Goal: Find specific page/section: Find specific page/section

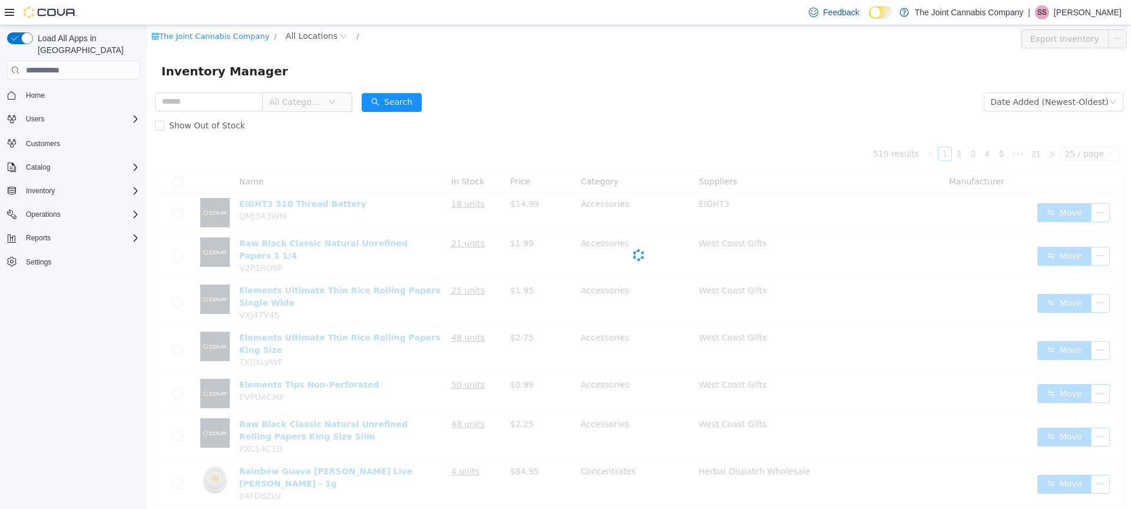
click at [337, 98] on span "All Categories" at bounding box center [302, 101] width 81 height 19
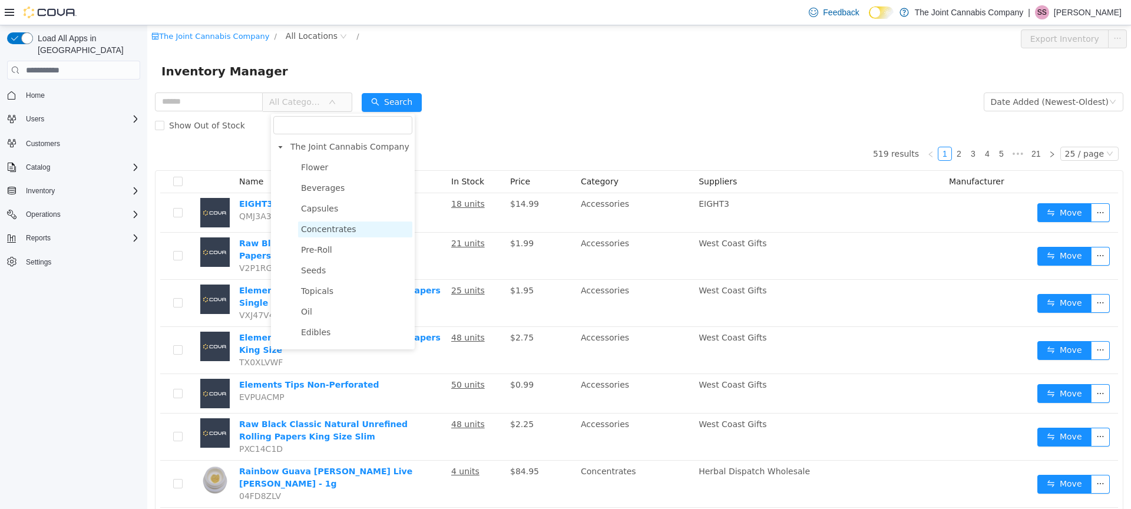
click at [350, 230] on span "Concentrates" at bounding box center [328, 228] width 55 height 9
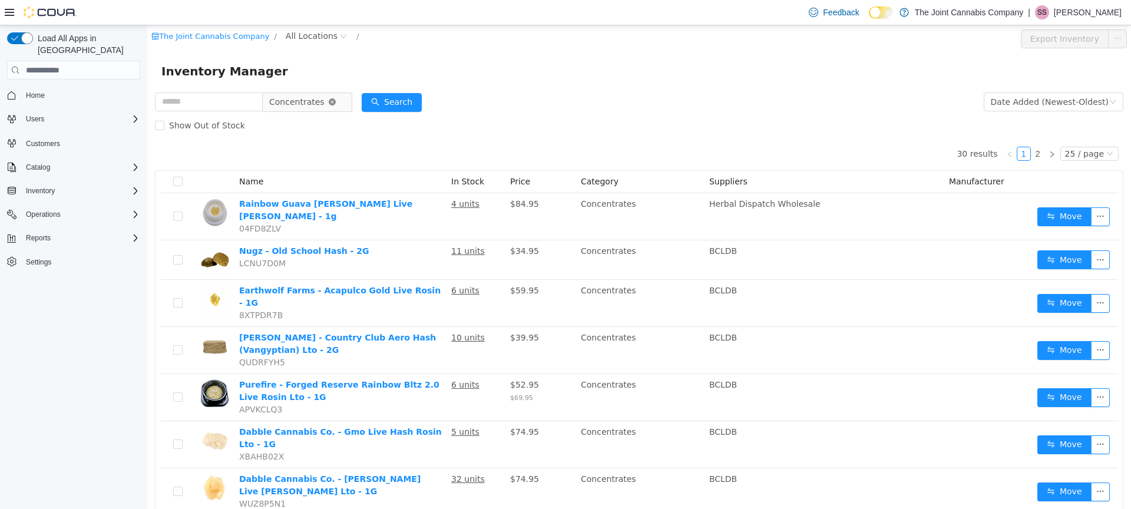
click at [336, 102] on icon "icon: close-circle" at bounding box center [332, 101] width 7 height 7
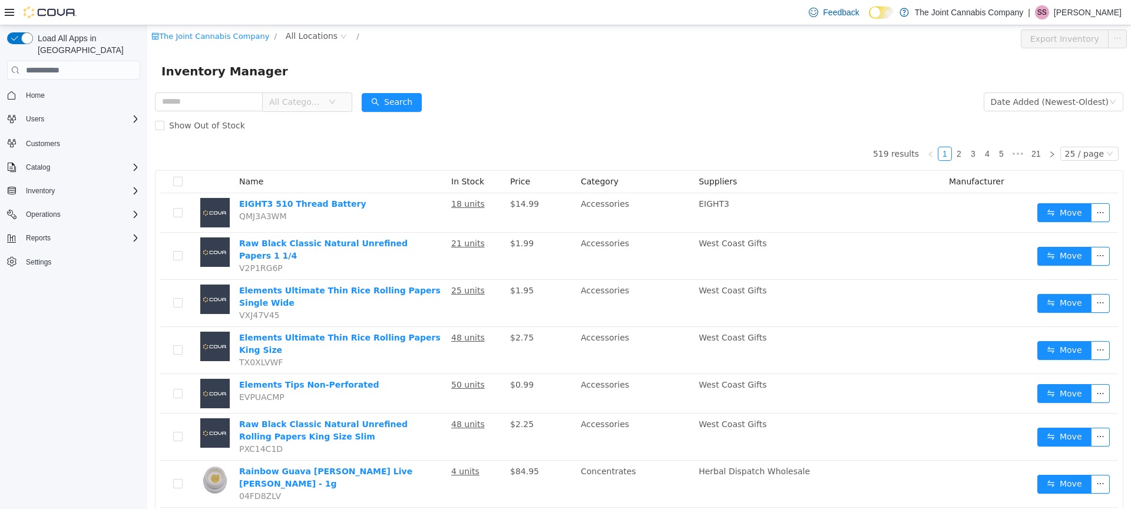
click at [203, 90] on div "All Categories" at bounding box center [253, 102] width 197 height 24
click at [203, 92] on input "text" at bounding box center [209, 101] width 108 height 19
type input "******"
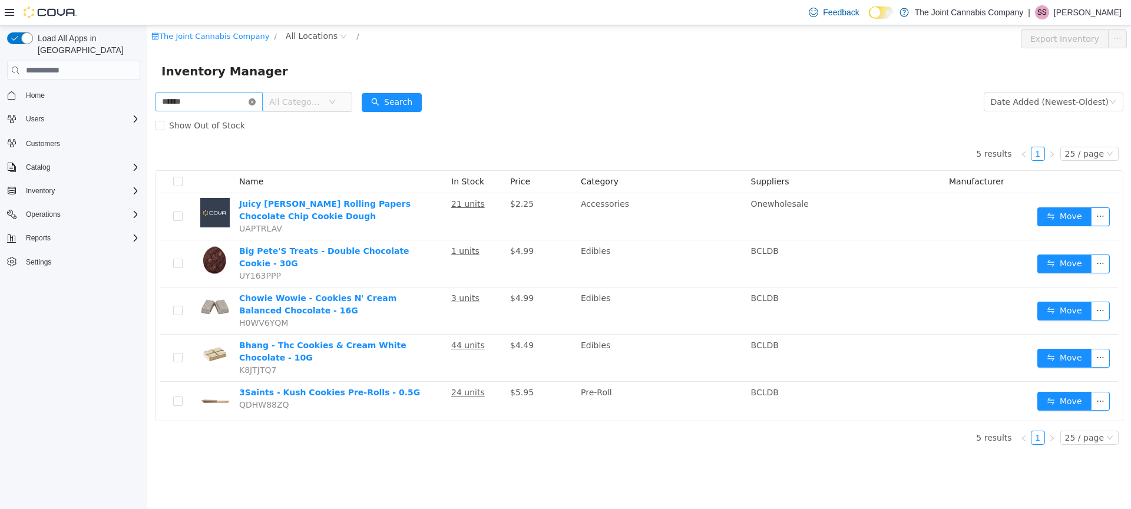
click at [256, 100] on icon "icon: close-circle" at bounding box center [252, 101] width 7 height 7
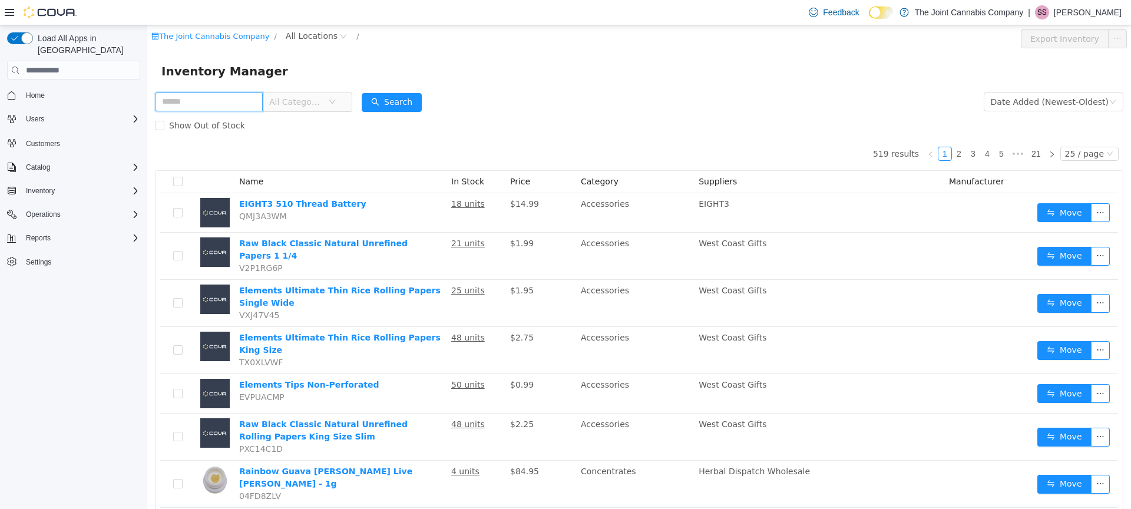
click at [217, 99] on input "text" at bounding box center [209, 101] width 108 height 19
type input "*****"
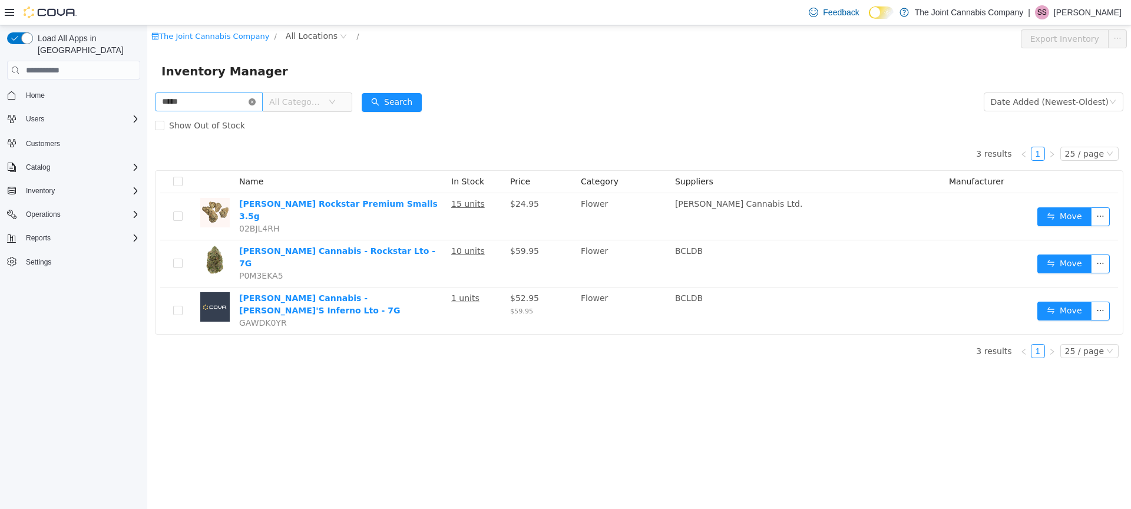
click at [256, 102] on icon "icon: close-circle" at bounding box center [252, 101] width 7 height 7
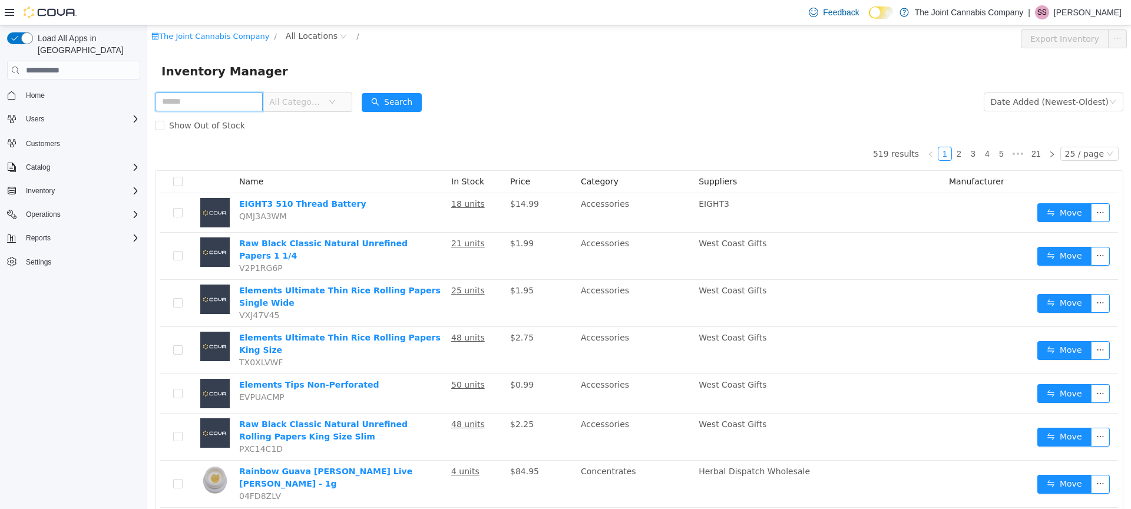
click at [187, 98] on input "text" at bounding box center [209, 101] width 108 height 19
type input "******"
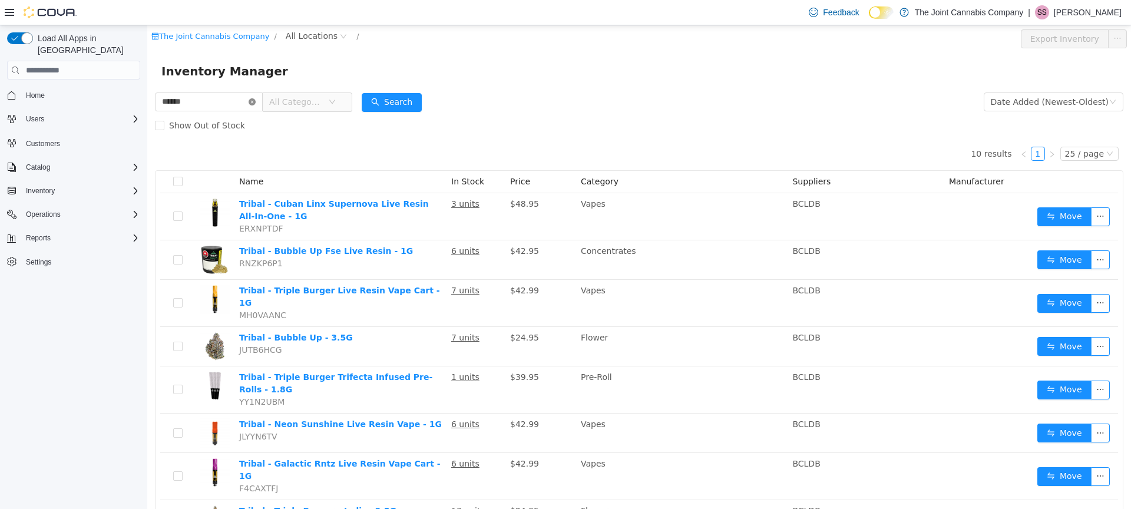
click at [256, 104] on icon "icon: close-circle" at bounding box center [252, 101] width 7 height 7
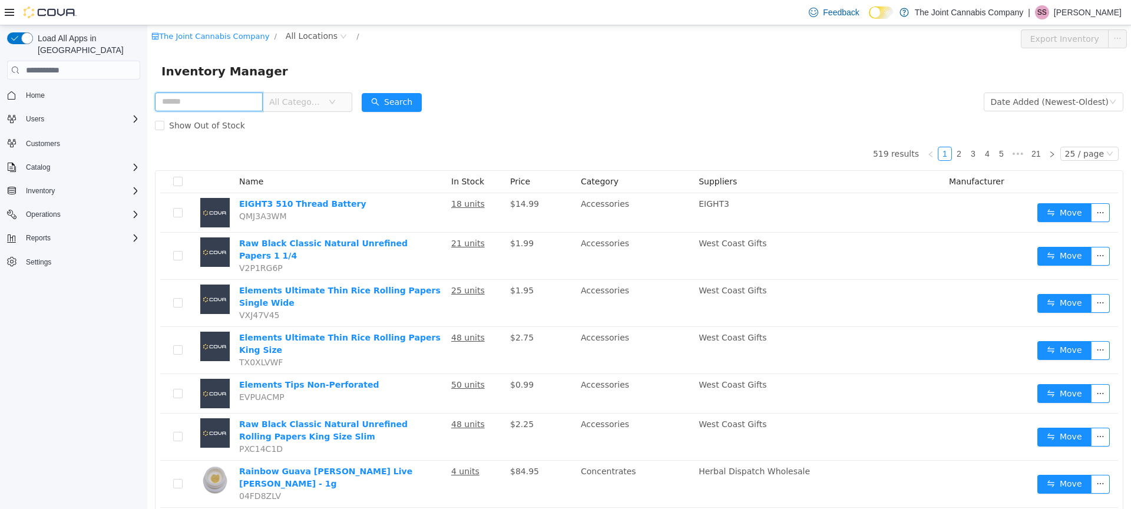
click at [210, 96] on input "text" at bounding box center [209, 101] width 108 height 19
type input "*****"
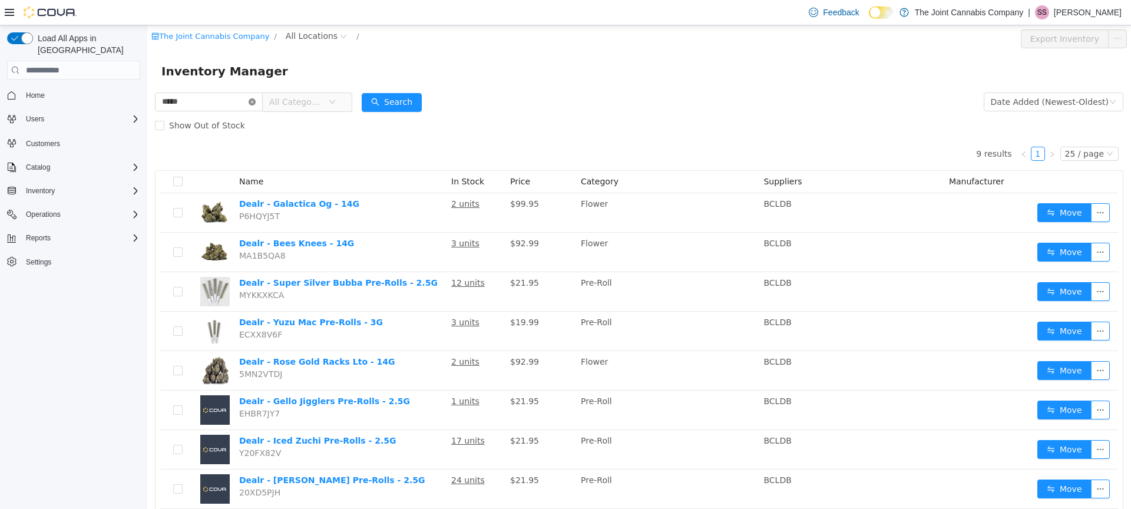
click at [256, 102] on icon "icon: close-circle" at bounding box center [252, 101] width 7 height 7
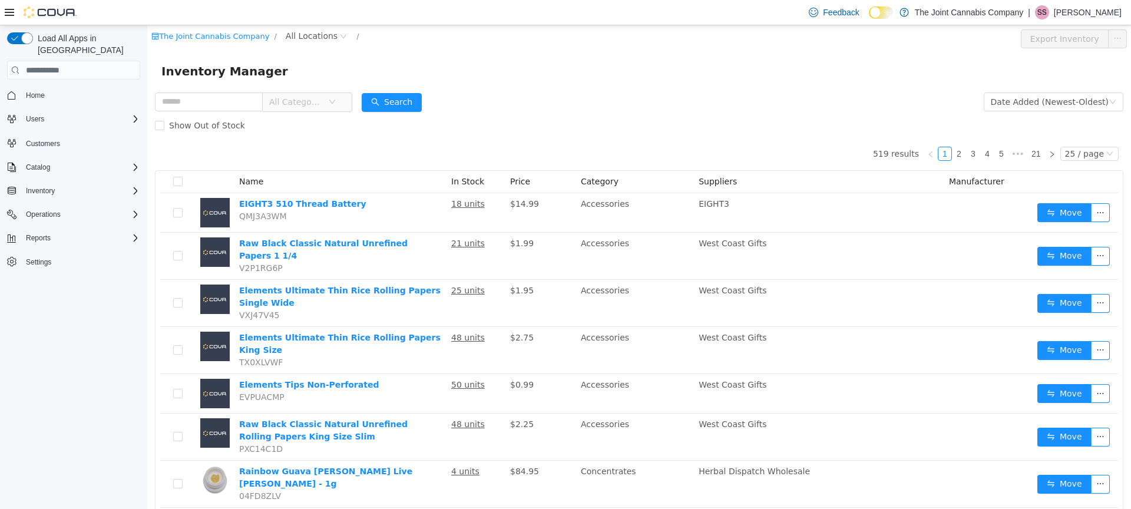
click at [319, 108] on span "All Categories" at bounding box center [296, 102] width 54 height 12
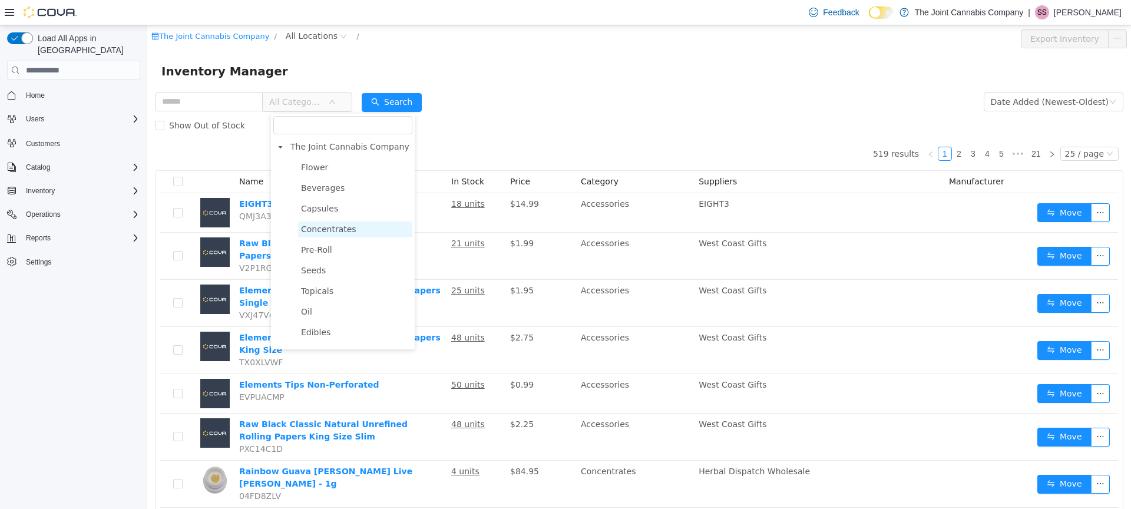
click at [353, 228] on span "Concentrates" at bounding box center [355, 229] width 114 height 16
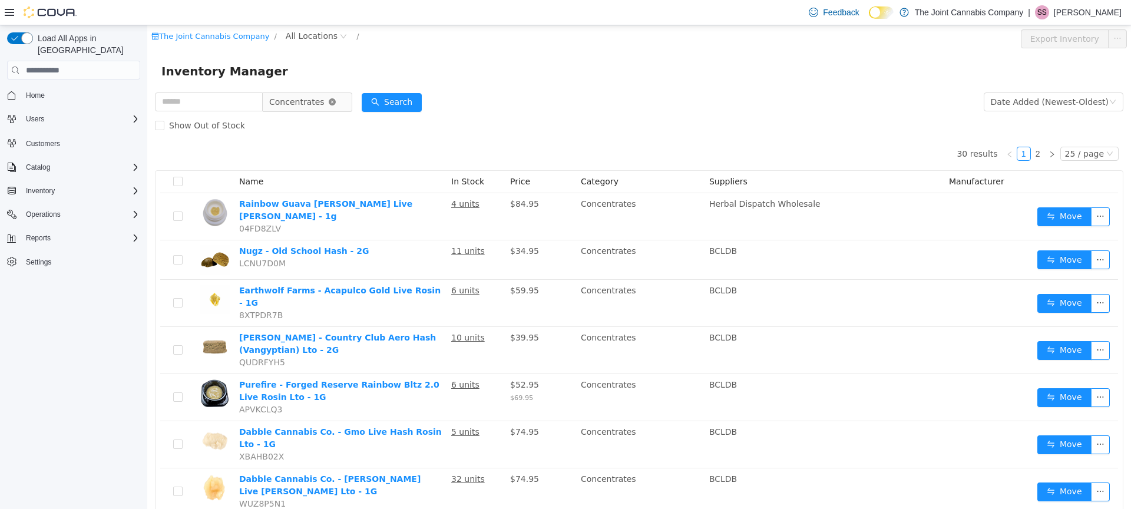
click at [336, 102] on icon "icon: close-circle" at bounding box center [332, 101] width 7 height 7
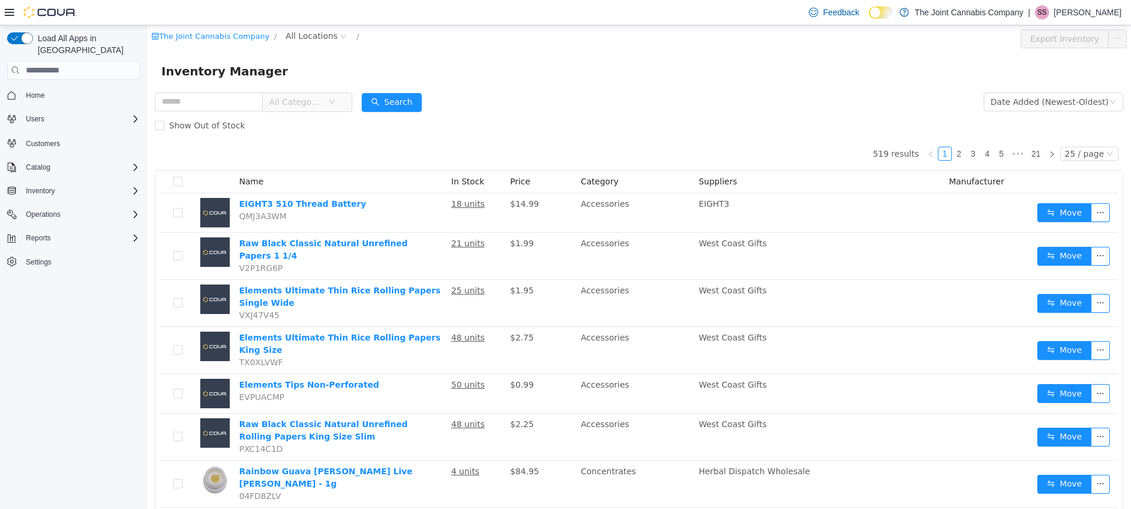
click at [314, 107] on span "All Categories" at bounding box center [296, 102] width 54 height 12
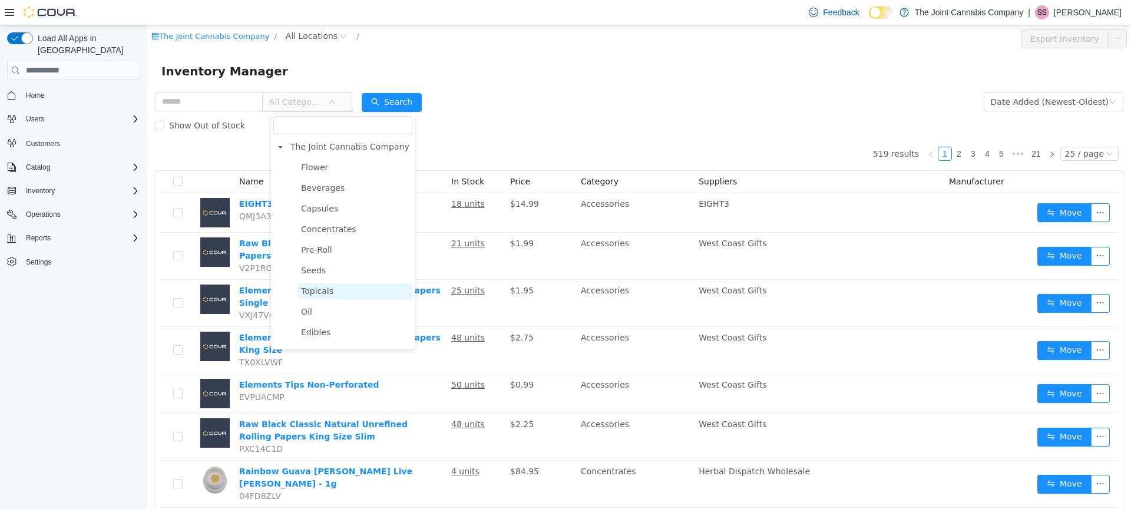
click at [362, 292] on span "Topicals" at bounding box center [355, 291] width 114 height 16
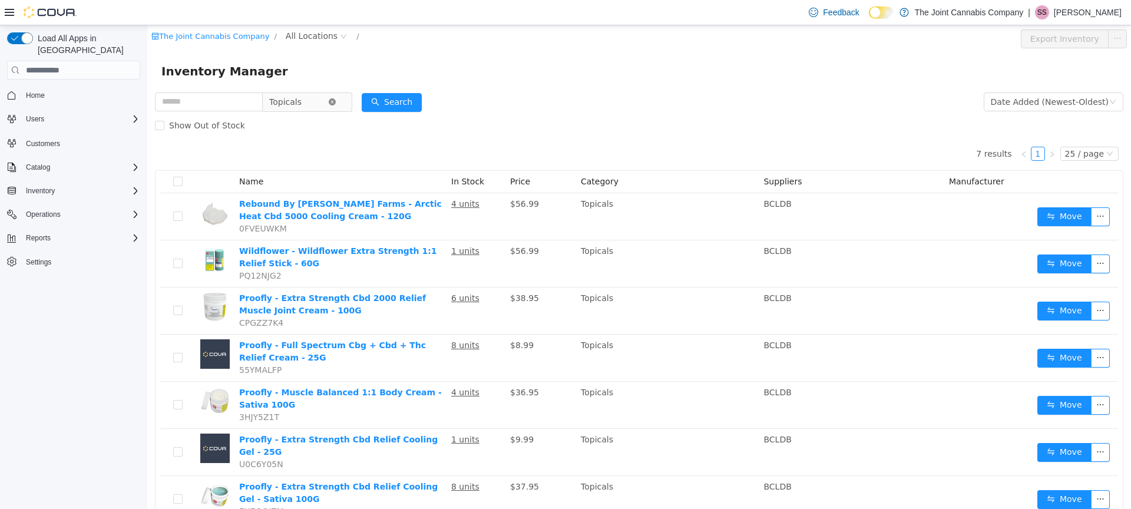
click at [336, 101] on icon "icon: close-circle" at bounding box center [332, 101] width 7 height 7
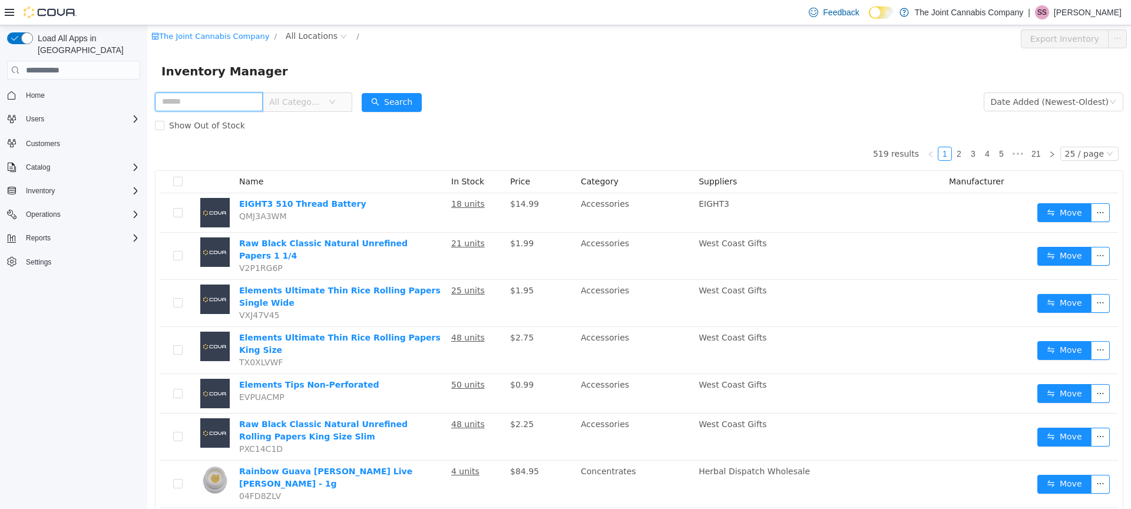
click at [238, 99] on input "text" at bounding box center [209, 101] width 108 height 19
type input "**********"
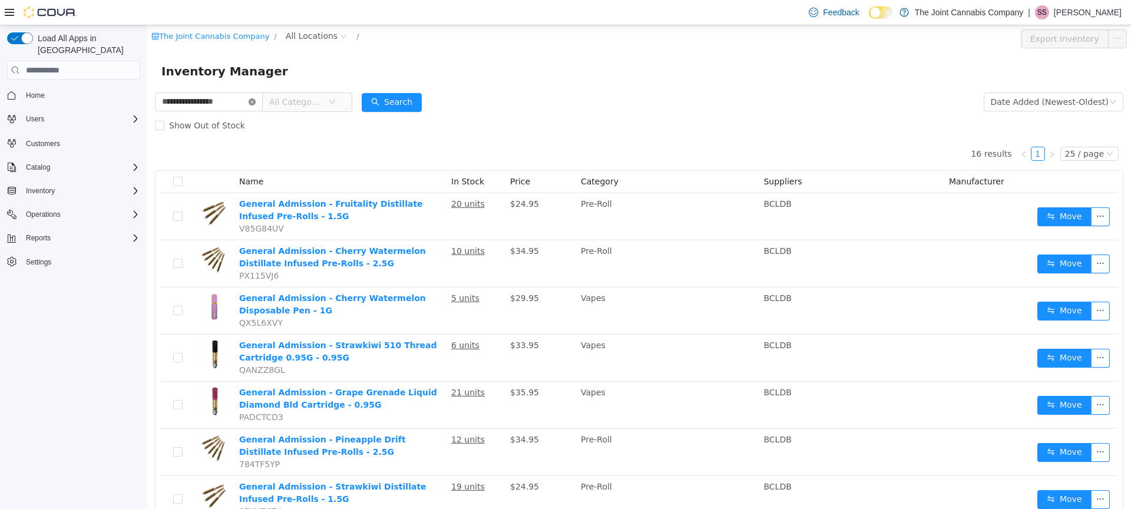
click at [256, 101] on icon "icon: close-circle" at bounding box center [252, 101] width 7 height 7
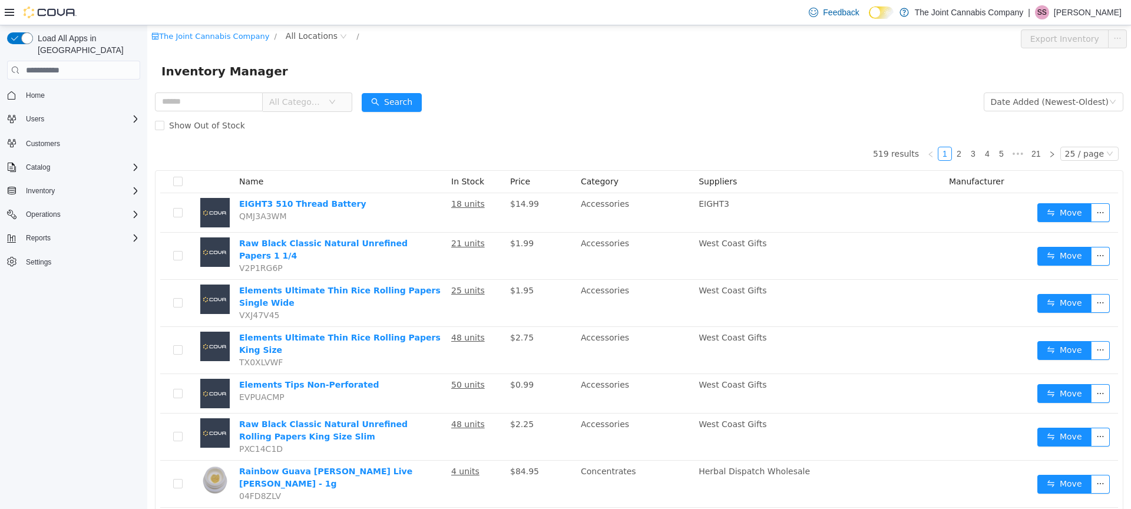
click at [319, 104] on span "All Categories" at bounding box center [296, 102] width 54 height 12
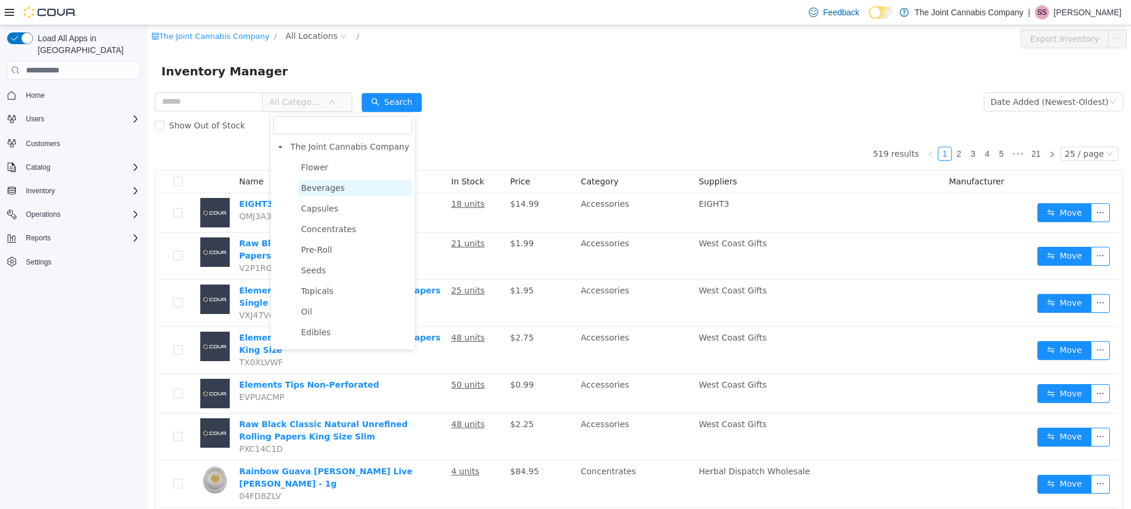
click at [335, 190] on span "Beverages" at bounding box center [323, 187] width 44 height 9
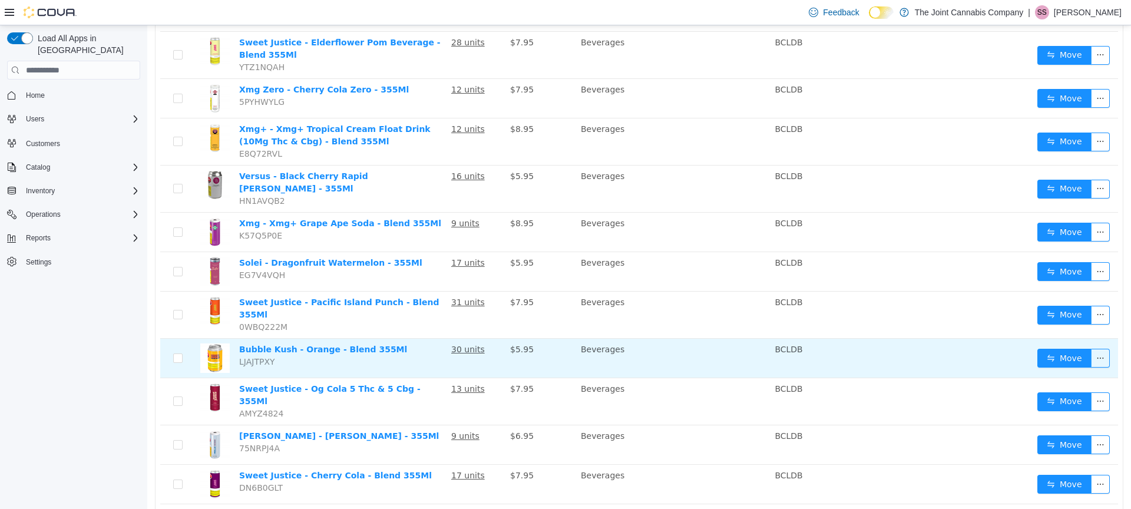
scroll to position [766, 0]
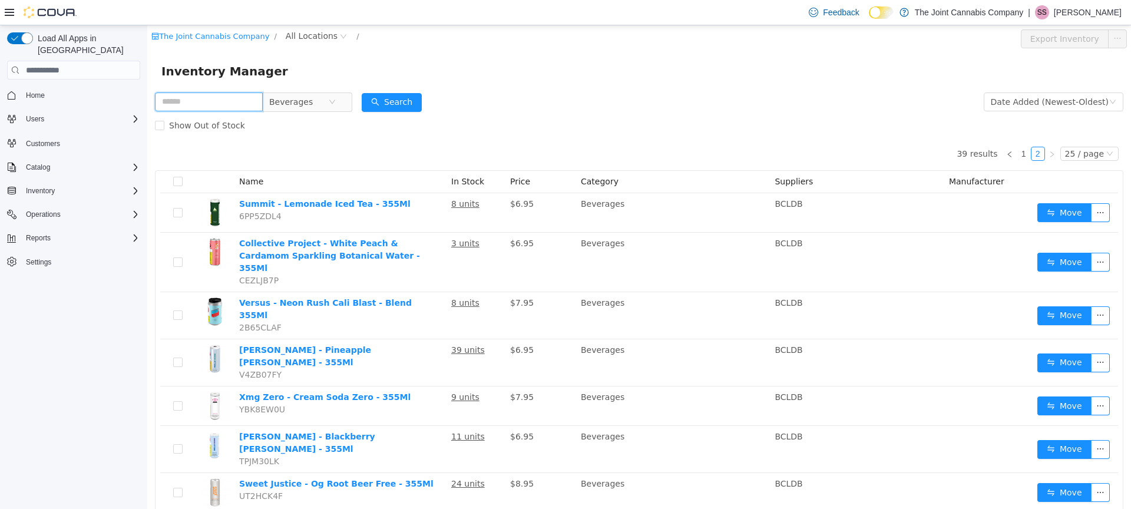
click at [193, 105] on input "text" at bounding box center [209, 101] width 108 height 19
type input "****"
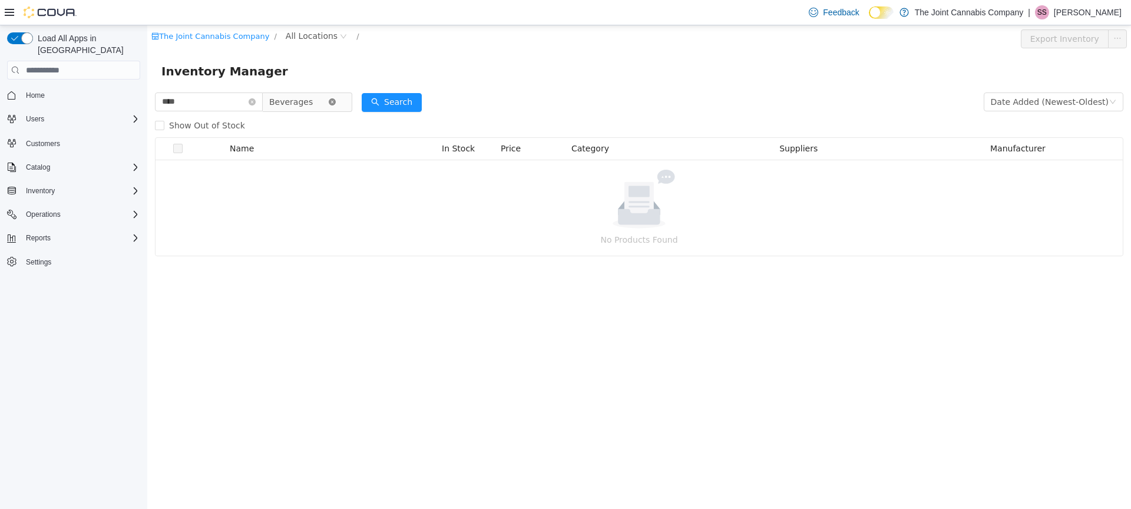
click at [336, 102] on icon "icon: close-circle" at bounding box center [332, 101] width 7 height 7
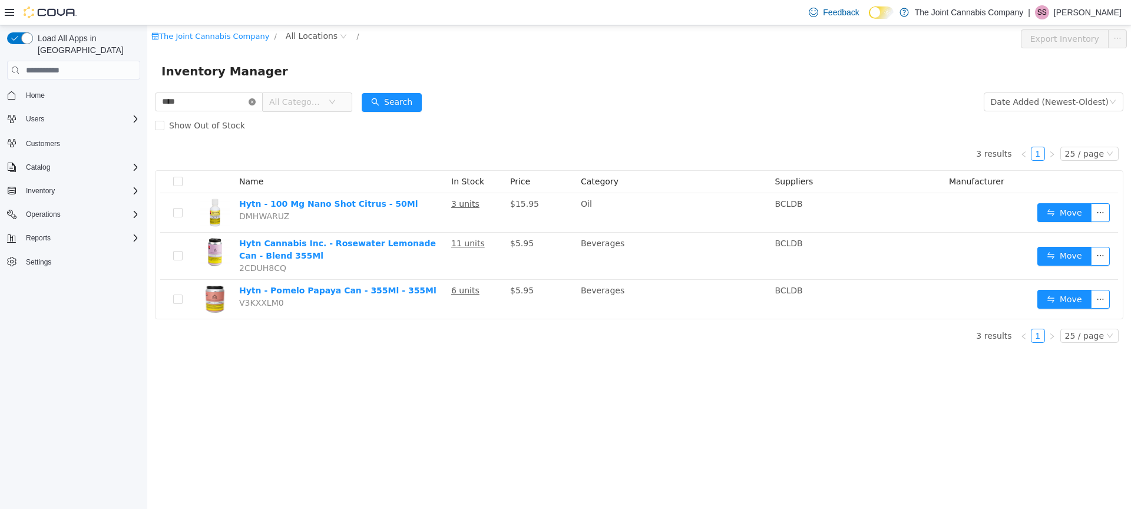
click at [256, 101] on icon "icon: close-circle" at bounding box center [252, 101] width 7 height 7
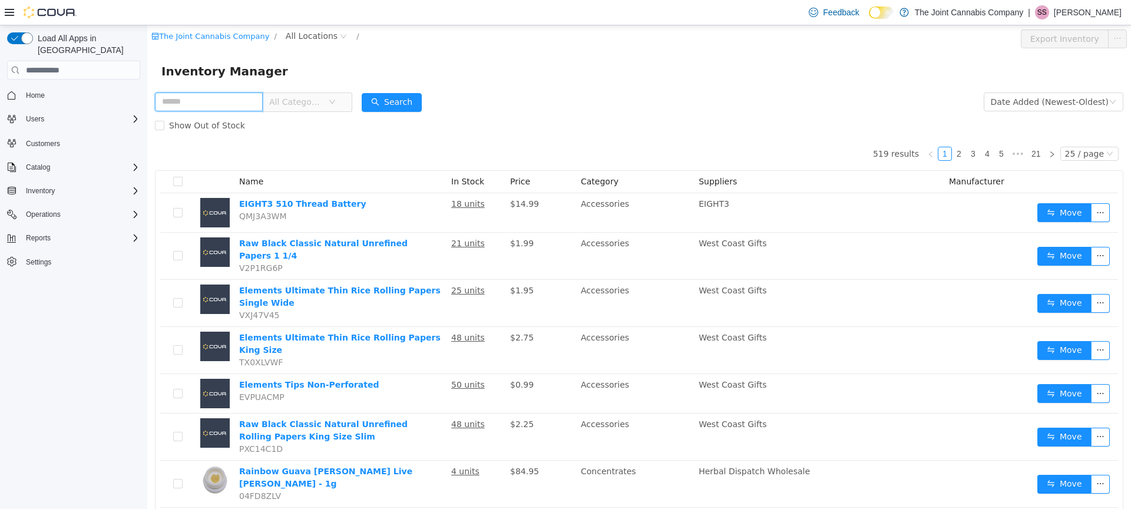
click at [213, 105] on input "text" at bounding box center [209, 101] width 108 height 19
type input "******"
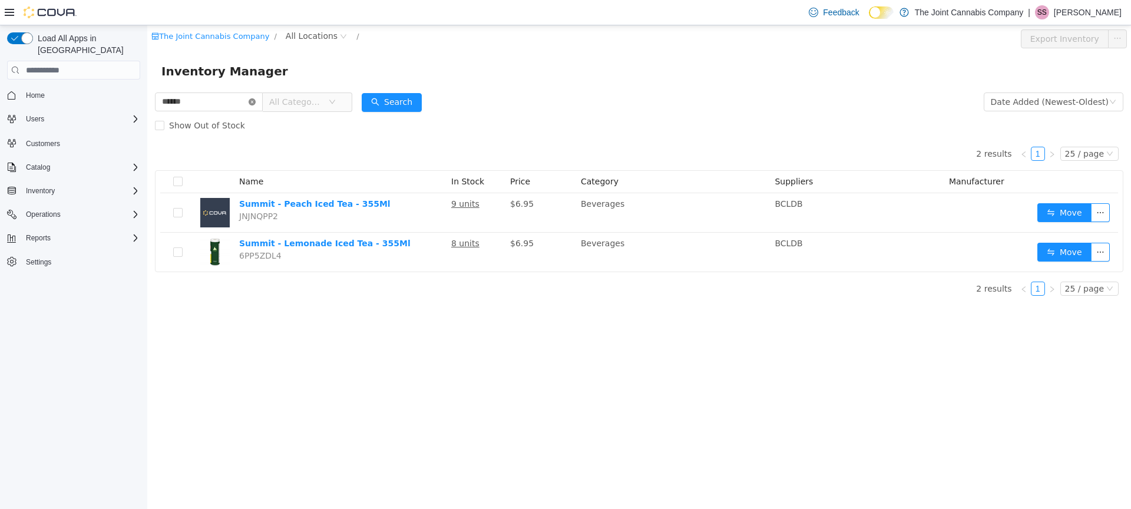
click at [256, 103] on icon "icon: close-circle" at bounding box center [252, 101] width 7 height 7
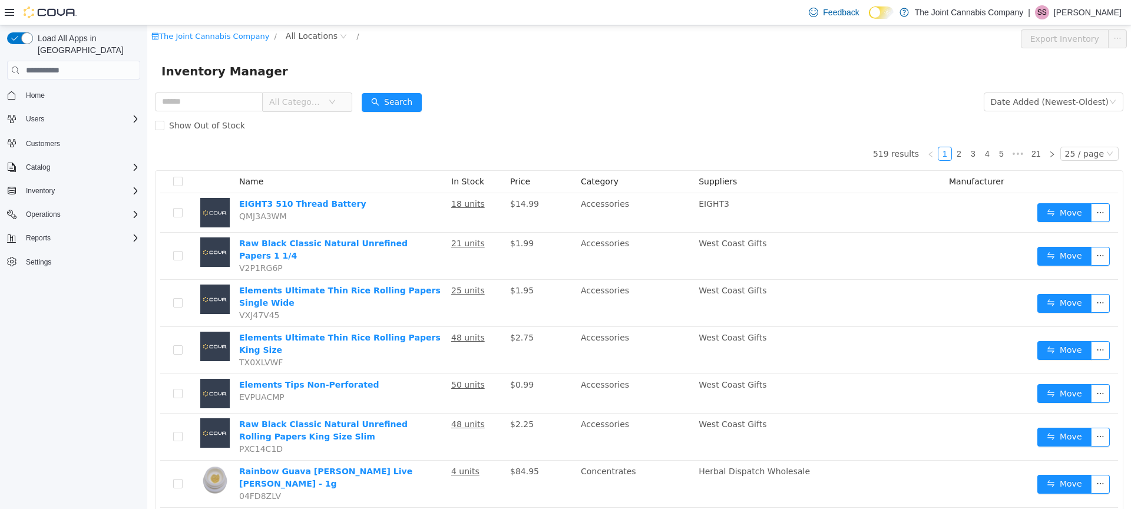
click at [328, 101] on span "All Categories" at bounding box center [298, 102] width 59 height 18
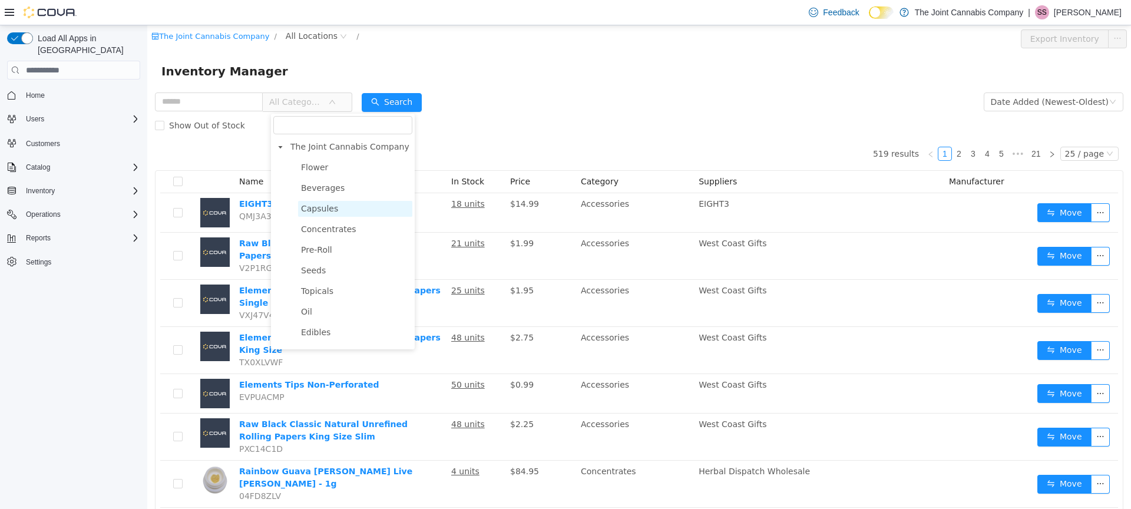
click at [326, 213] on span "Capsules" at bounding box center [319, 208] width 37 height 9
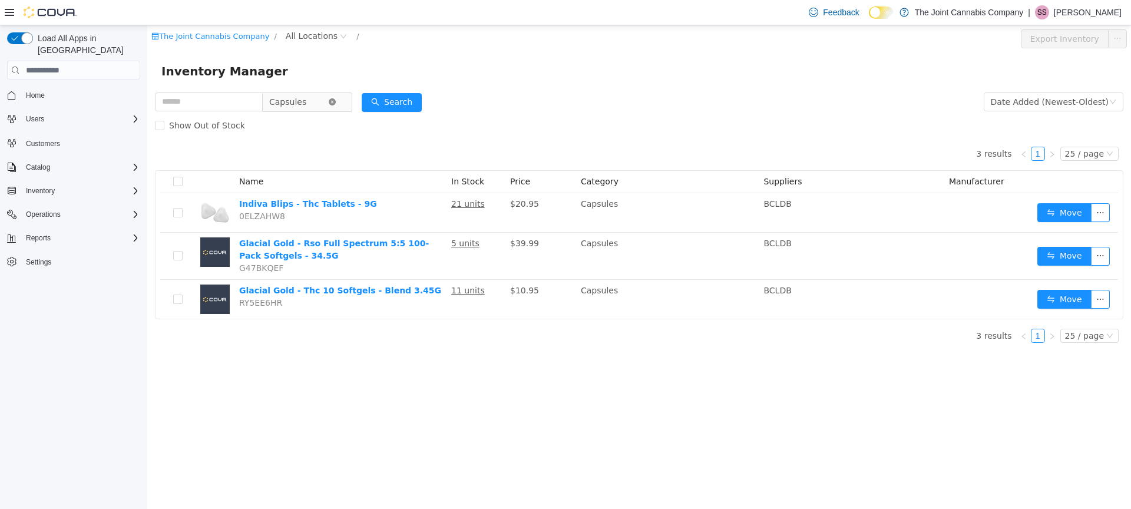
click at [336, 103] on icon "icon: close-circle" at bounding box center [332, 101] width 7 height 7
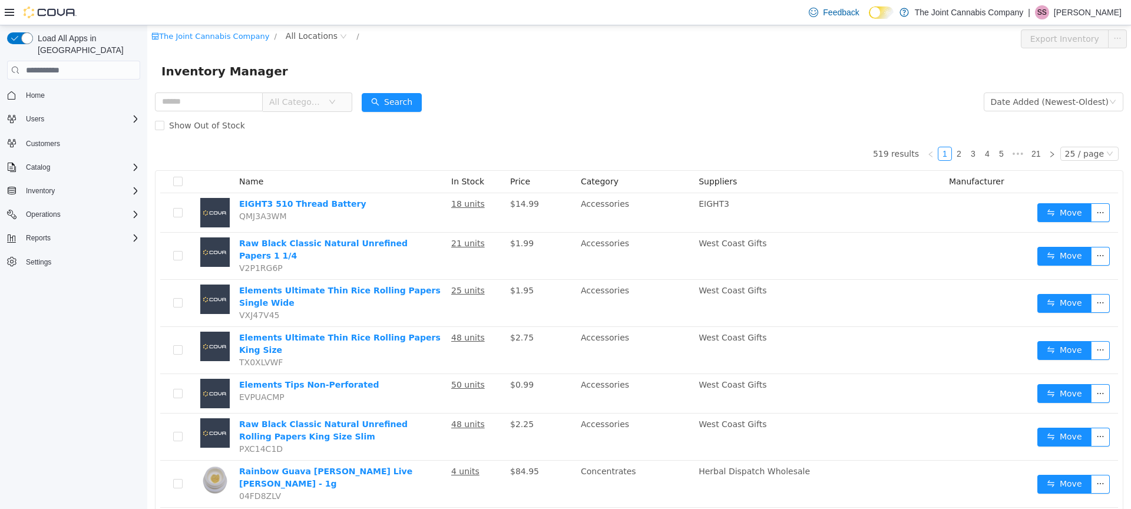
click at [335, 103] on icon "icon: down" at bounding box center [332, 102] width 6 height 4
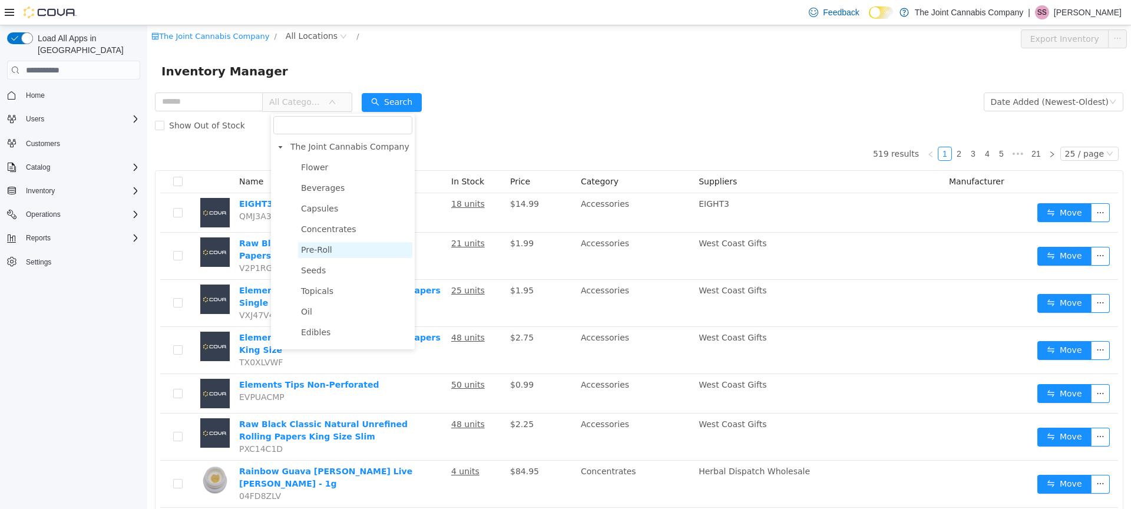
click at [333, 249] on span "Pre-Roll" at bounding box center [355, 250] width 114 height 16
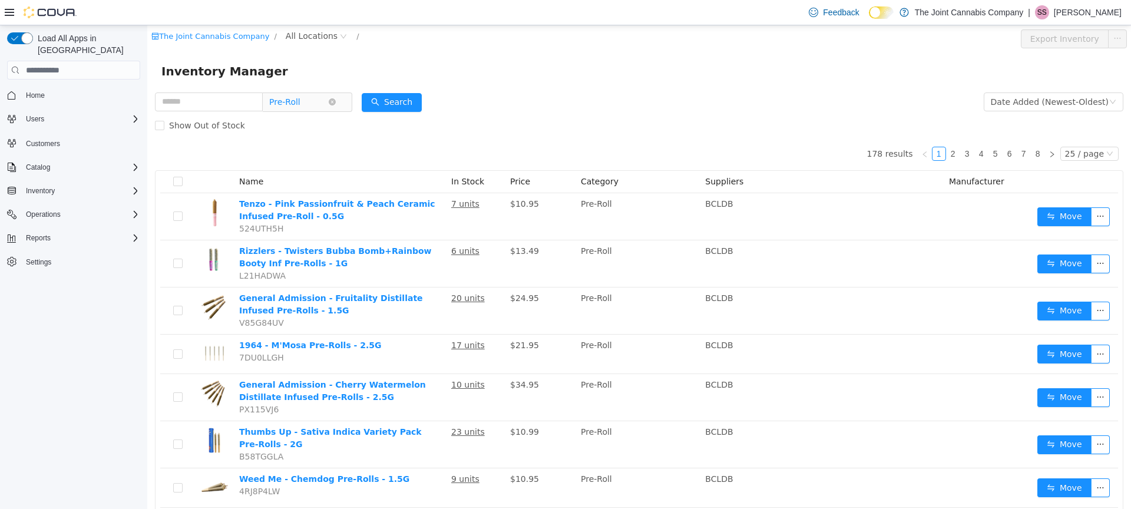
click at [328, 102] on span "Pre-Roll" at bounding box center [298, 102] width 59 height 18
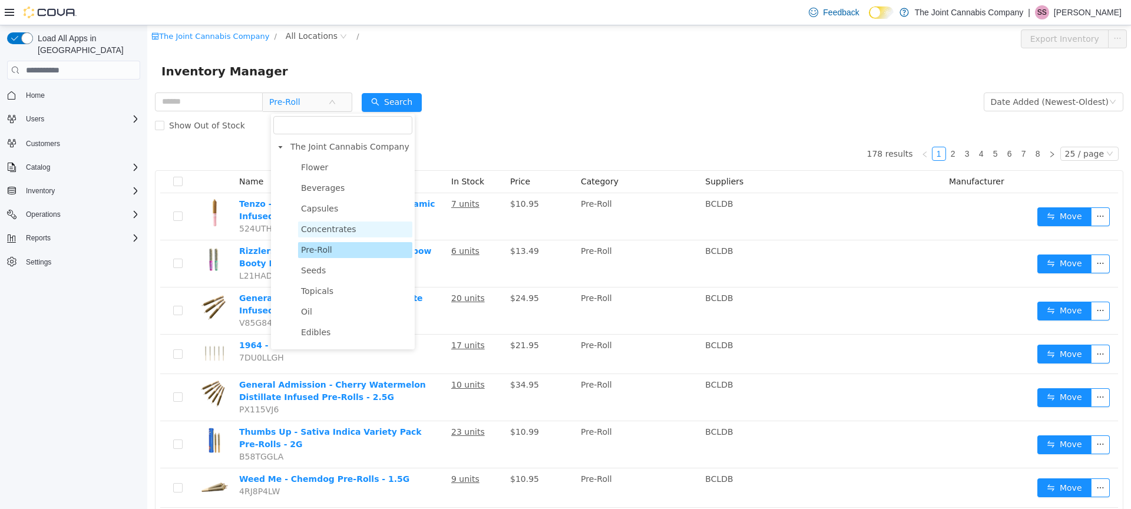
click at [351, 224] on span "Concentrates" at bounding box center [355, 229] width 114 height 16
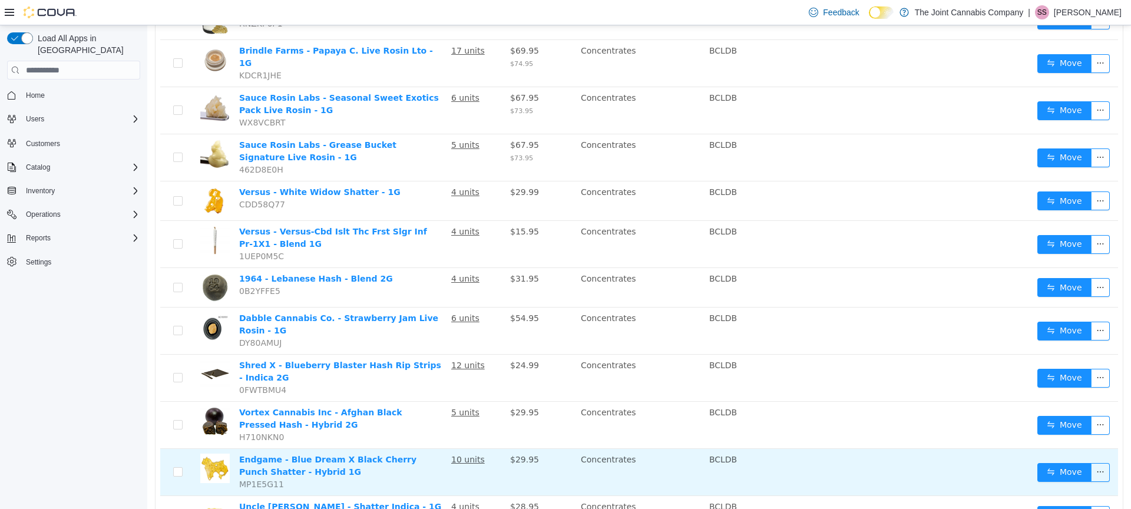
scroll to position [796, 0]
